Goal: Navigation & Orientation: Find specific page/section

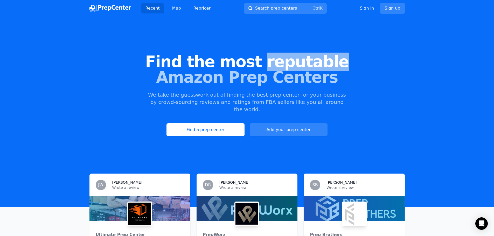
drag, startPoint x: 265, startPoint y: 64, endPoint x: 346, endPoint y: 63, distance: 80.7
click at [346, 63] on span "Find the most reputable" at bounding box center [247, 62] width 478 height 16
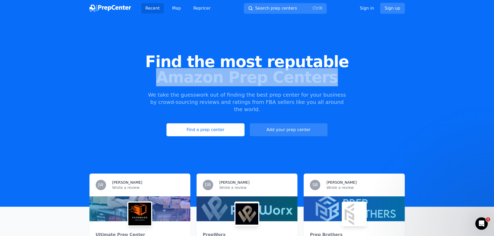
drag, startPoint x: 170, startPoint y: 79, endPoint x: 344, endPoint y: 79, distance: 173.3
click at [344, 79] on span "Amazon Prep Centers" at bounding box center [247, 78] width 478 height 16
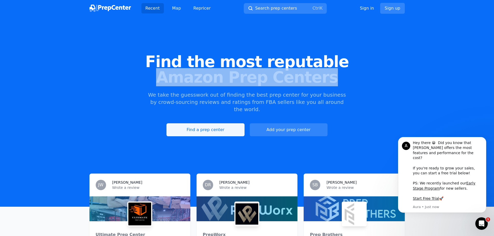
click at [203, 124] on link "Find a prep center" at bounding box center [206, 130] width 78 height 13
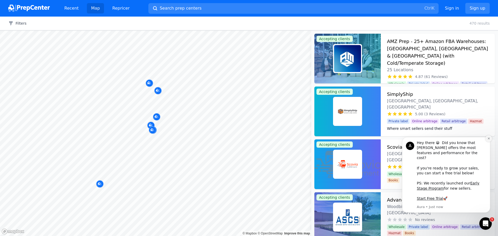
click at [489, 142] on button "Dismiss notification" at bounding box center [488, 138] width 7 height 7
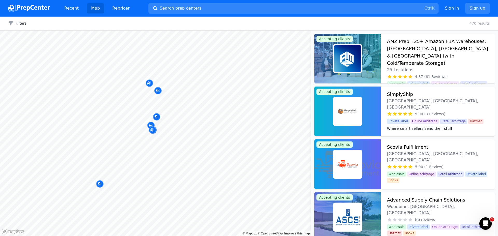
click at [150, 125] on div at bounding box center [153, 124] width 100 height 4
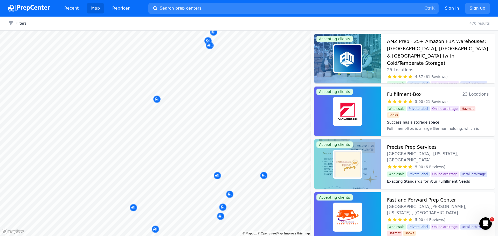
click at [196, 85] on body "Recent Map Repricer Search prep centers Ctrl K Open main menu Sign in Sign up F…" at bounding box center [249, 118] width 498 height 236
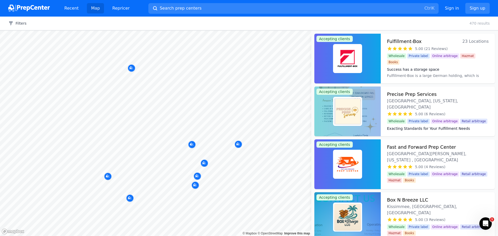
click at [183, 113] on body "Recent Map Repricer Search prep centers Ctrl K Open main menu Sign in Sign up F…" at bounding box center [249, 118] width 498 height 236
click at [400, 41] on h3 "Fulfillment-Box" at bounding box center [404, 41] width 35 height 7
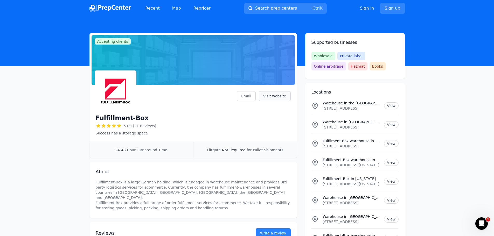
click at [284, 95] on link "Visit website" at bounding box center [275, 96] width 32 height 10
